Goal: Browse casually

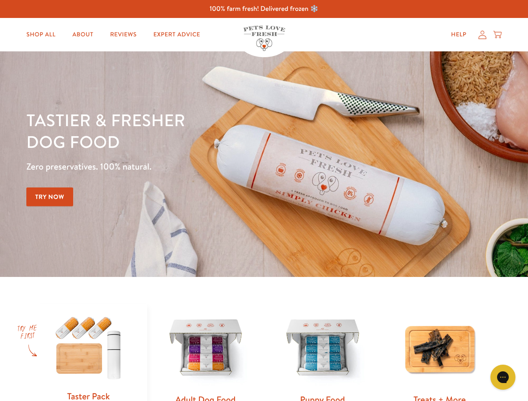
click at [264, 201] on div "Tastier & fresher dog food Zero preservatives. 100% natural. Try Now" at bounding box center [184, 164] width 317 height 110
click at [503, 377] on icon "Gorgias live chat" at bounding box center [502, 377] width 8 height 8
